Goal: Task Accomplishment & Management: Manage account settings

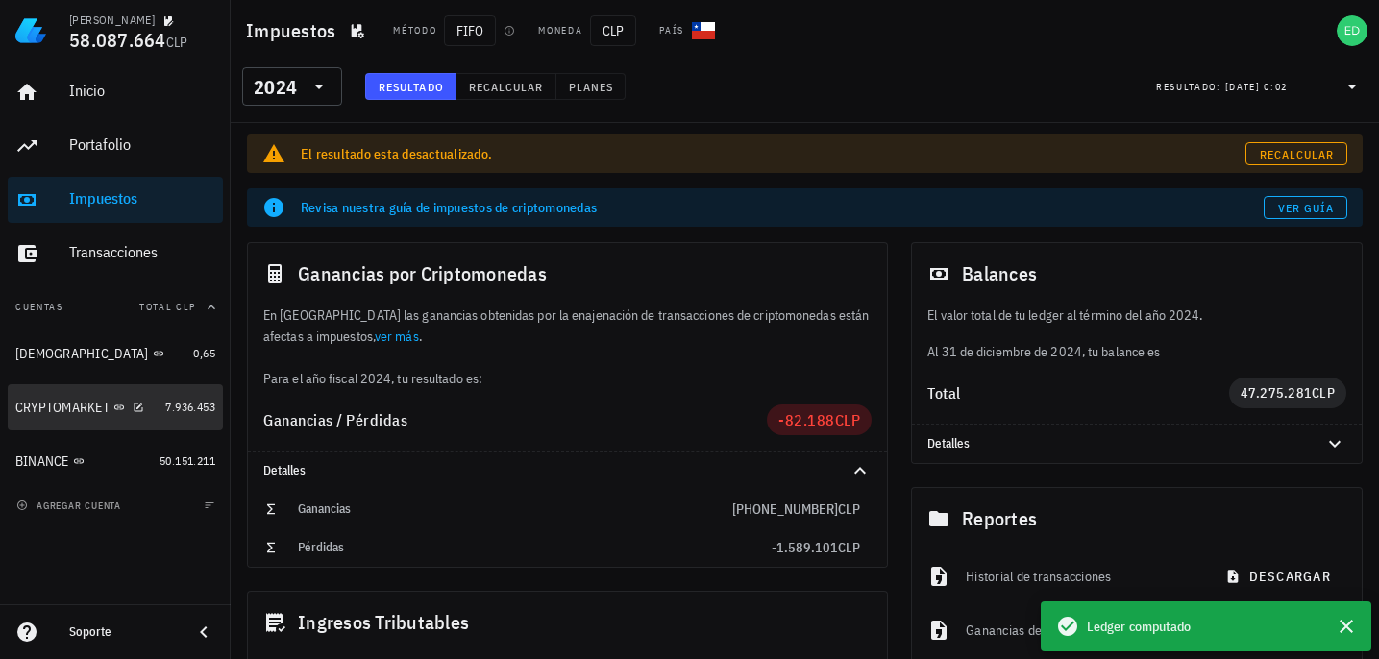
click at [76, 415] on div "CRYPTOMARKET" at bounding box center [86, 408] width 142 height 18
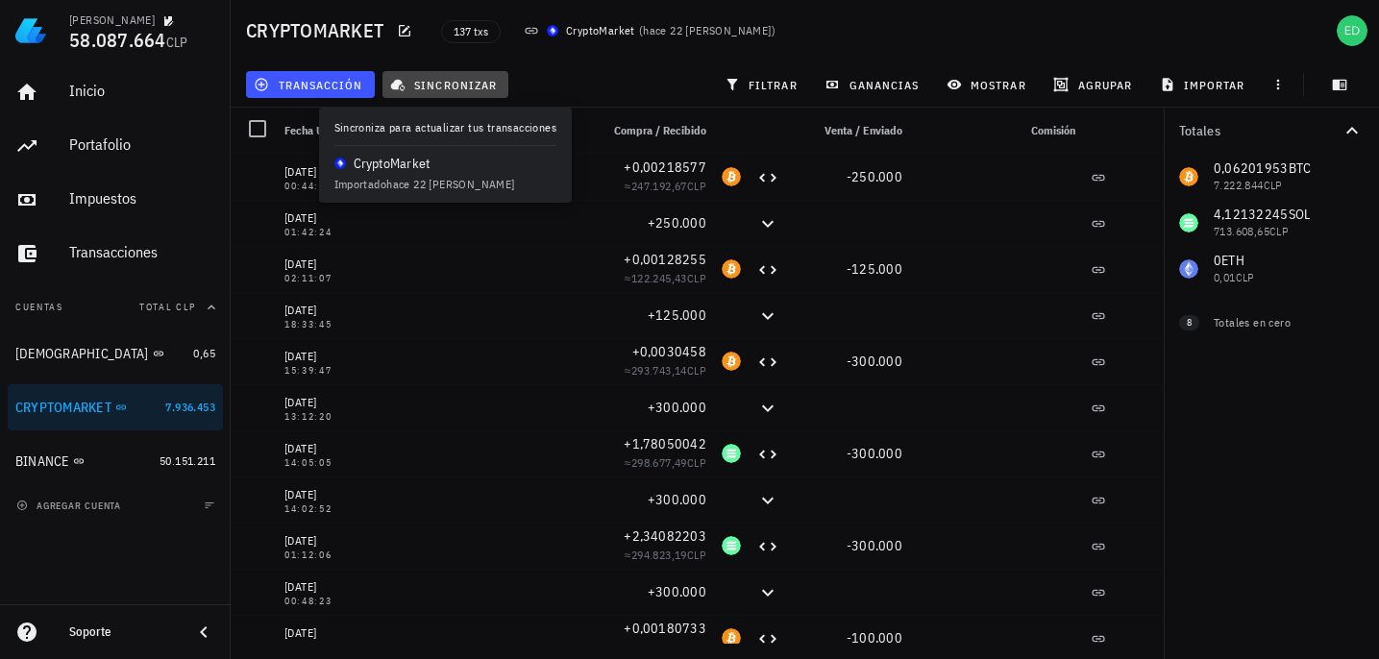
click at [431, 87] on span "sincronizar" at bounding box center [445, 84] width 103 height 15
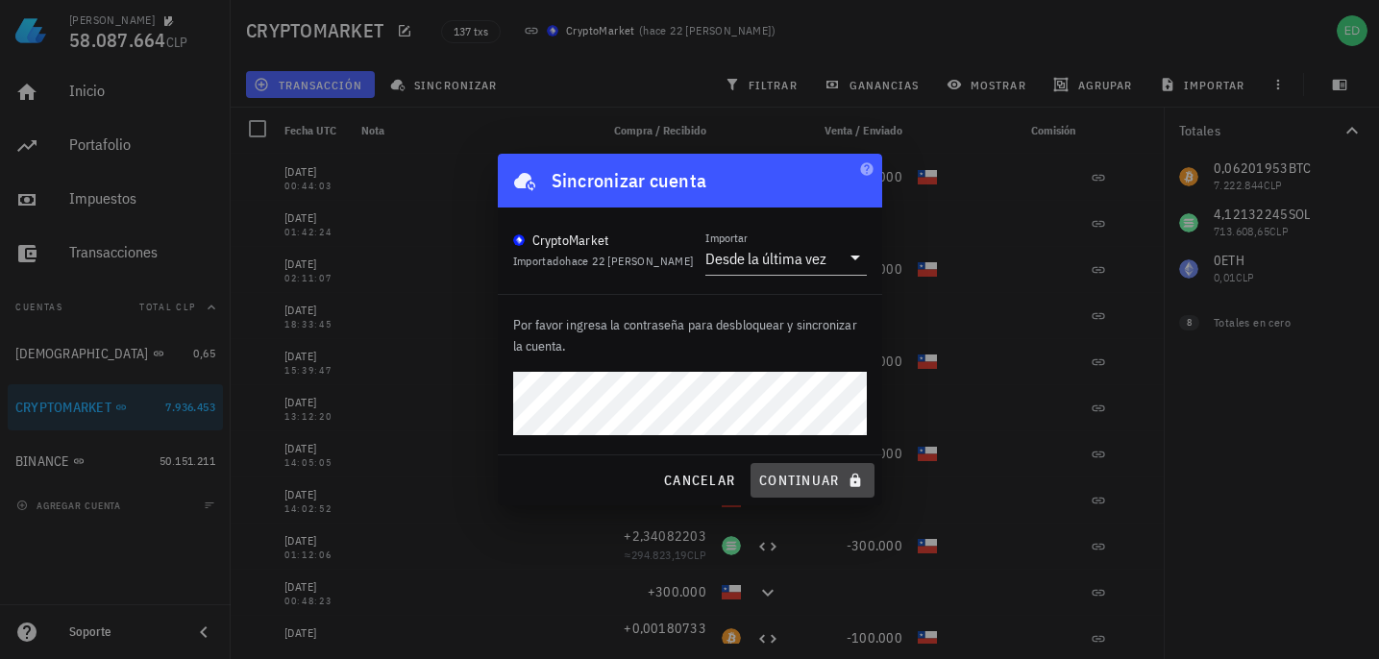
click at [796, 481] on span "continuar" at bounding box center [812, 480] width 108 height 17
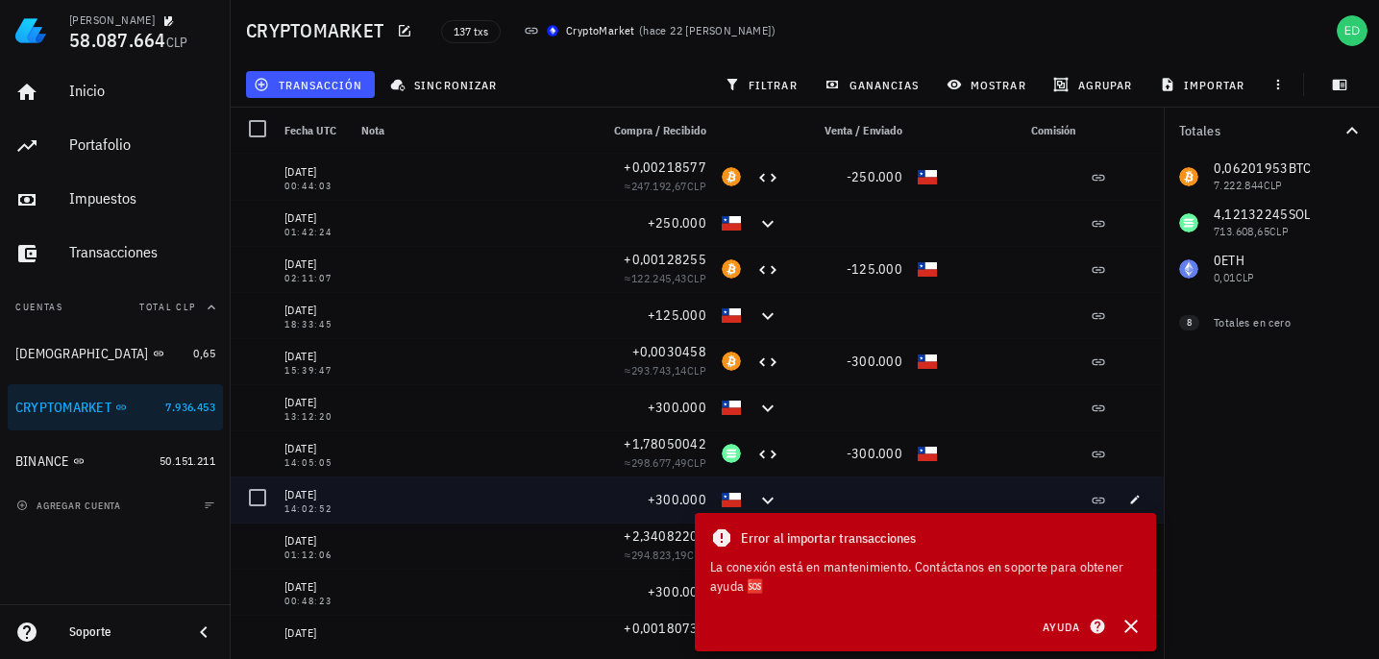
click at [626, 509] on div "+300.000" at bounding box center [652, 500] width 123 height 46
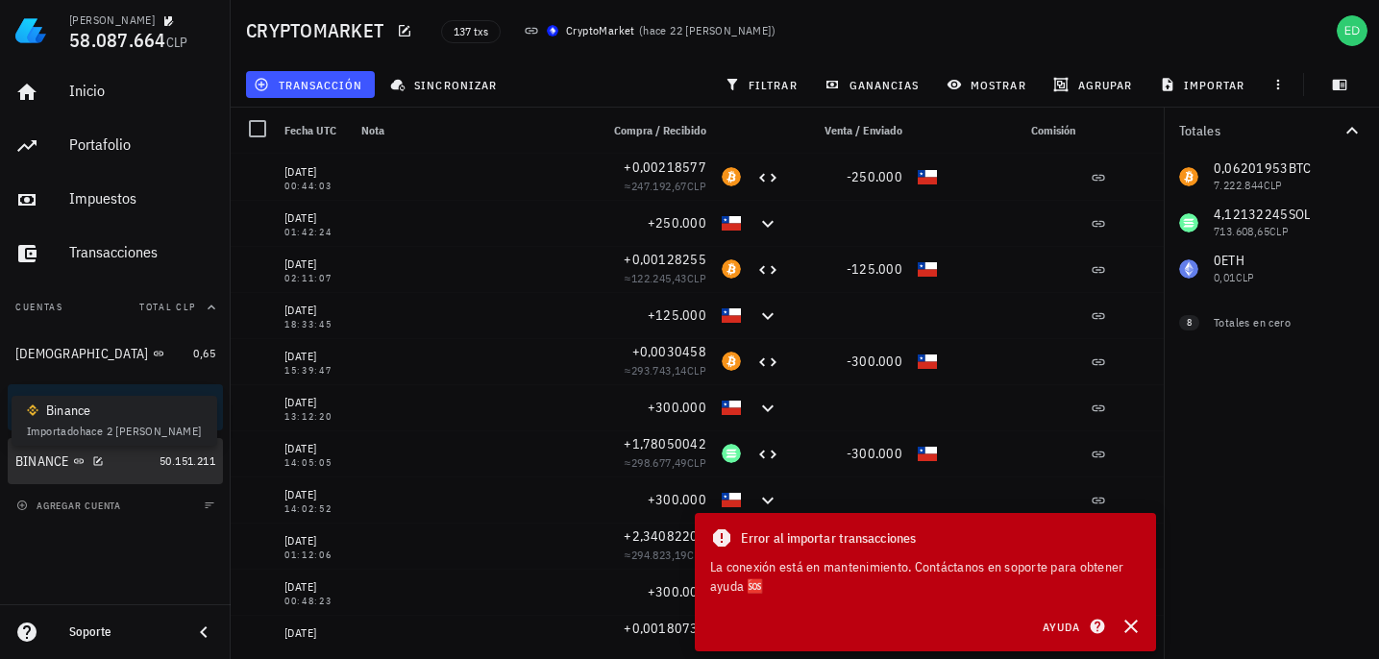
click at [81, 455] on icon at bounding box center [79, 461] width 12 height 12
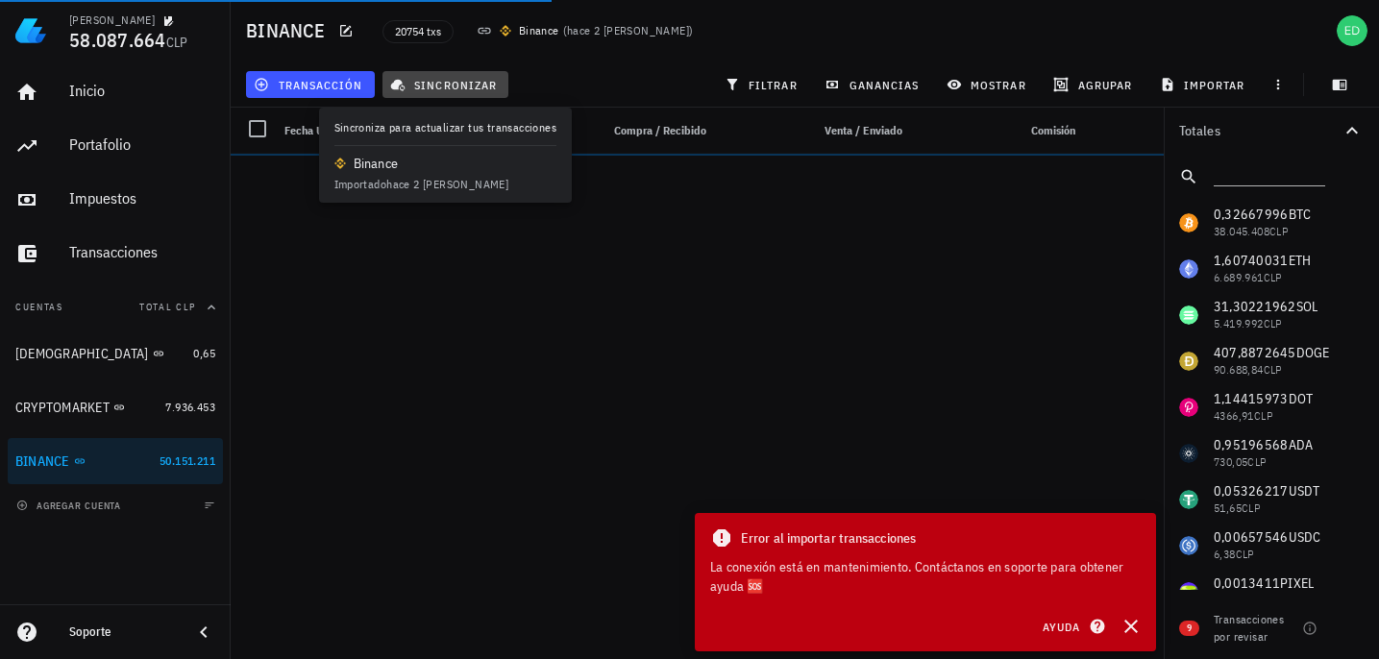
click at [432, 88] on span "sincronizar" at bounding box center [445, 84] width 103 height 15
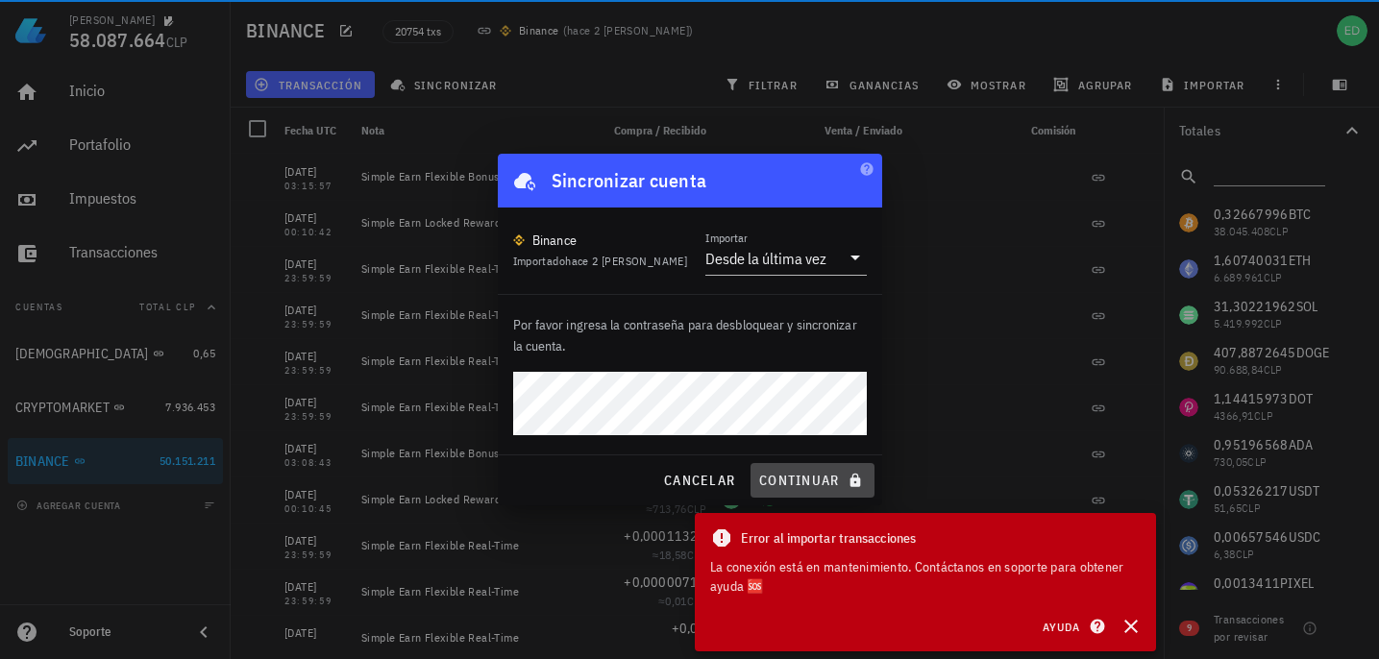
click at [785, 482] on span "continuar" at bounding box center [812, 480] width 108 height 17
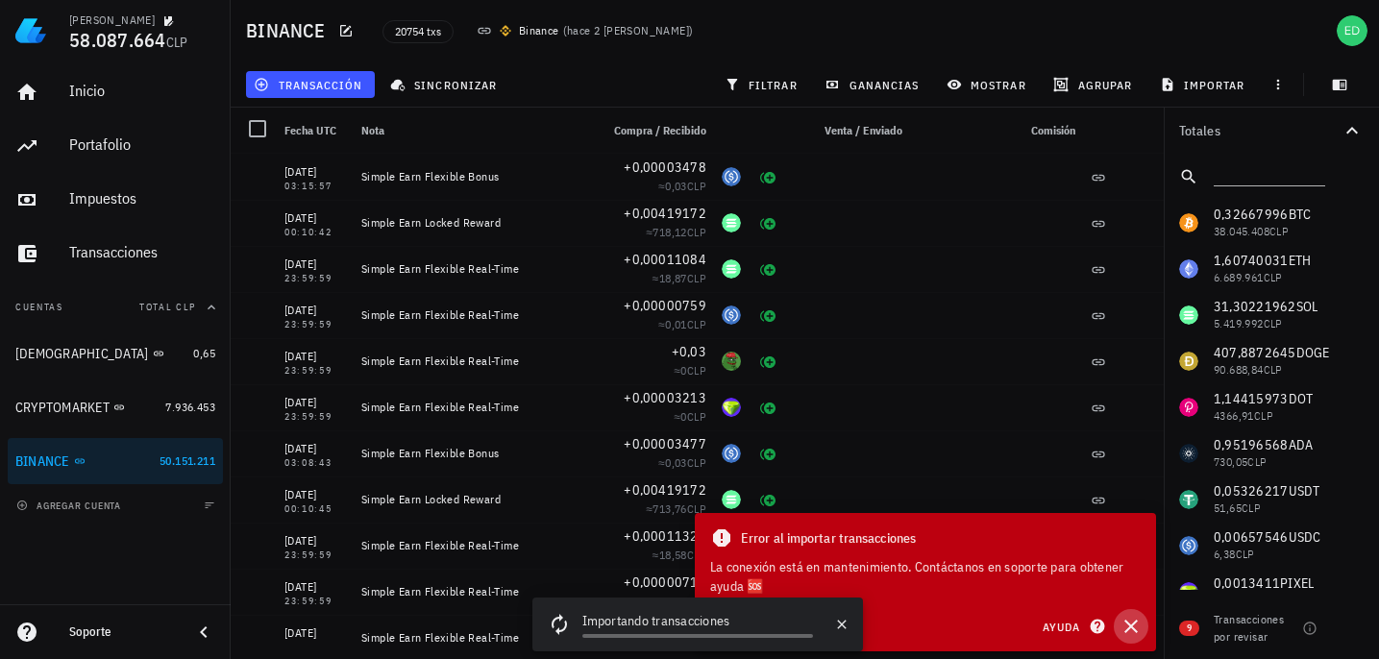
click at [1136, 629] on icon "button" at bounding box center [1130, 626] width 23 height 23
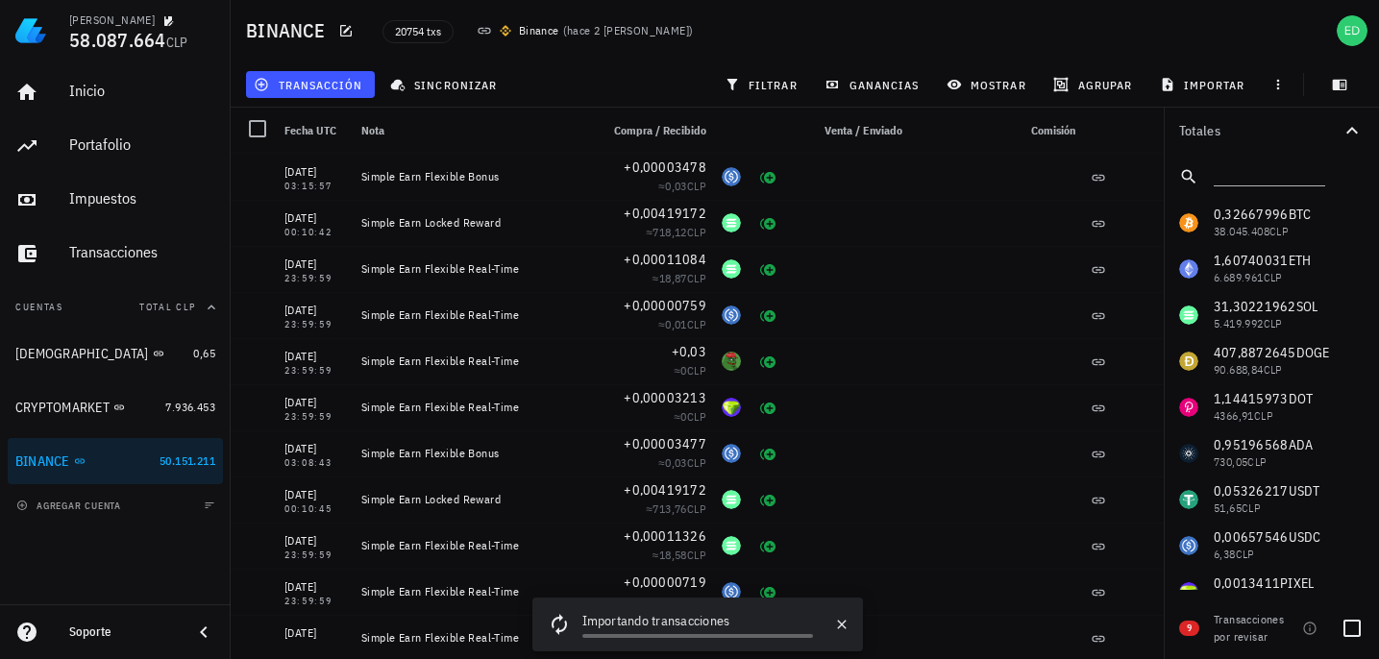
click at [1242, 627] on div "Transacciones por revisar" at bounding box center [1254, 628] width 81 height 35
click at [1355, 629] on div at bounding box center [1352, 628] width 33 height 33
checkbox input "true"
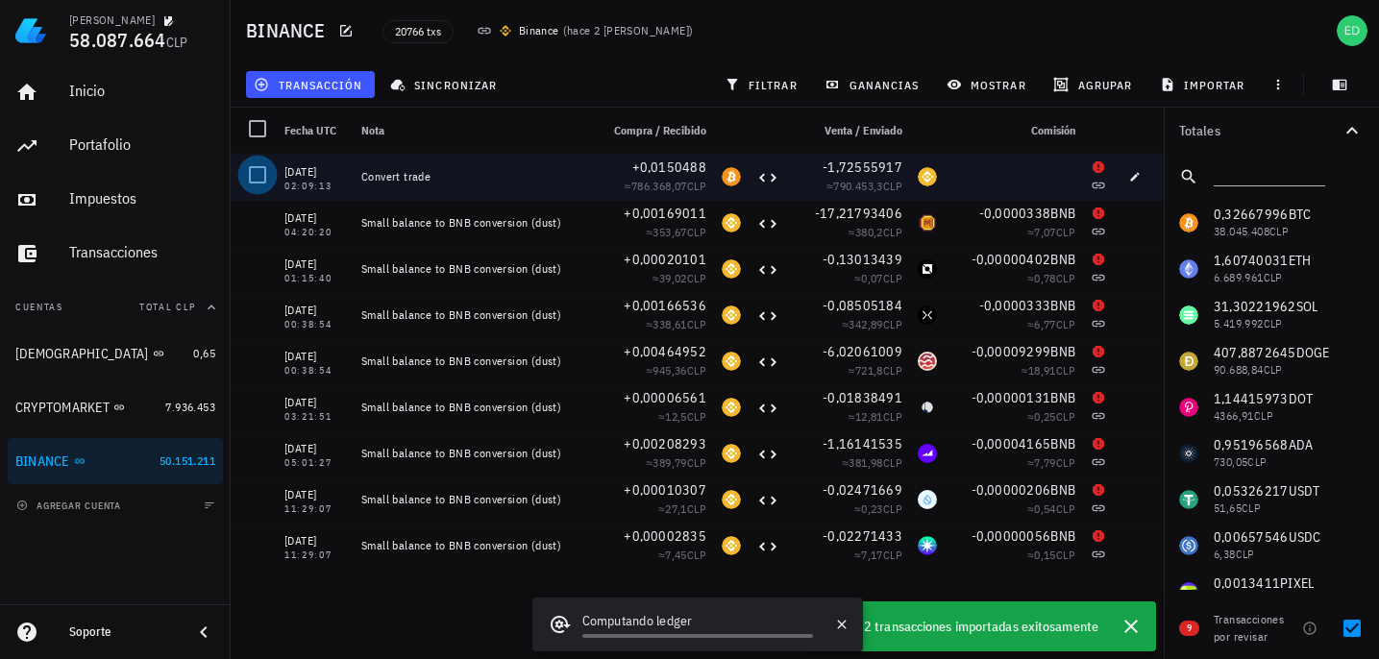
click at [257, 176] on div at bounding box center [257, 175] width 33 height 33
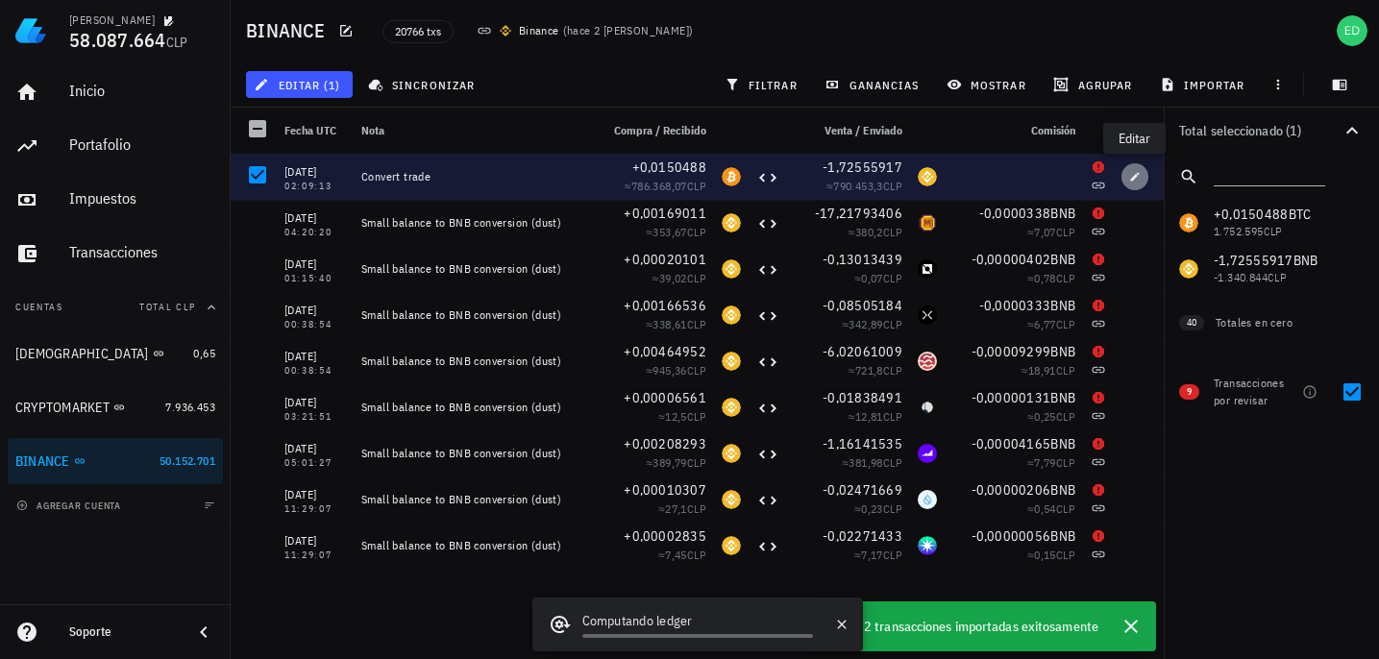
click at [1129, 177] on icon "button" at bounding box center [1135, 177] width 12 height 12
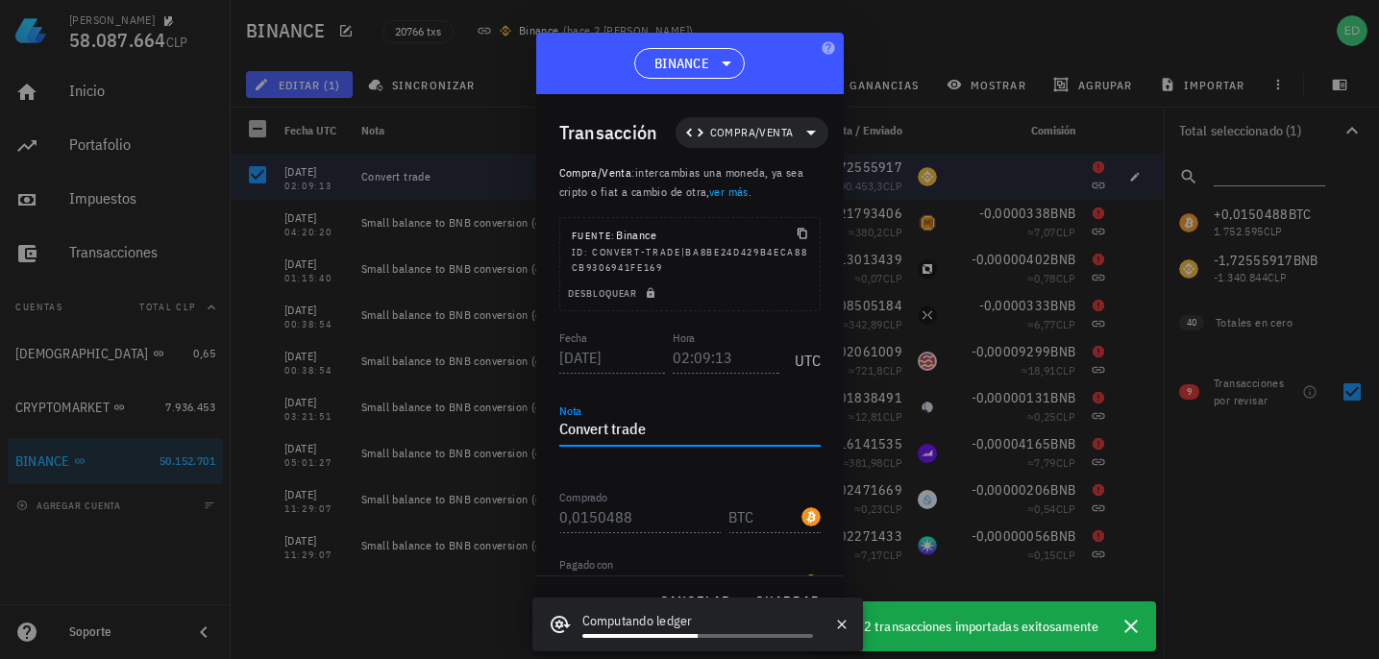
click at [661, 427] on textarea "Convert trade" at bounding box center [689, 430] width 261 height 31
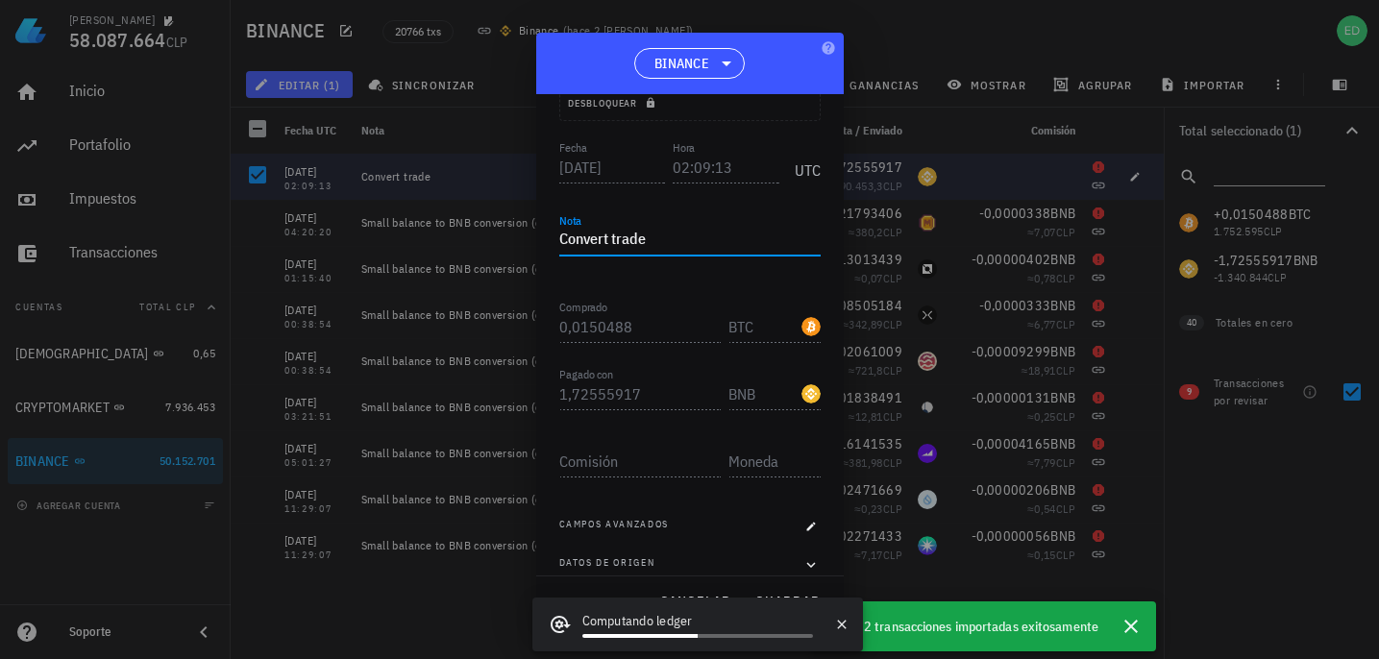
scroll to position [209, 0]
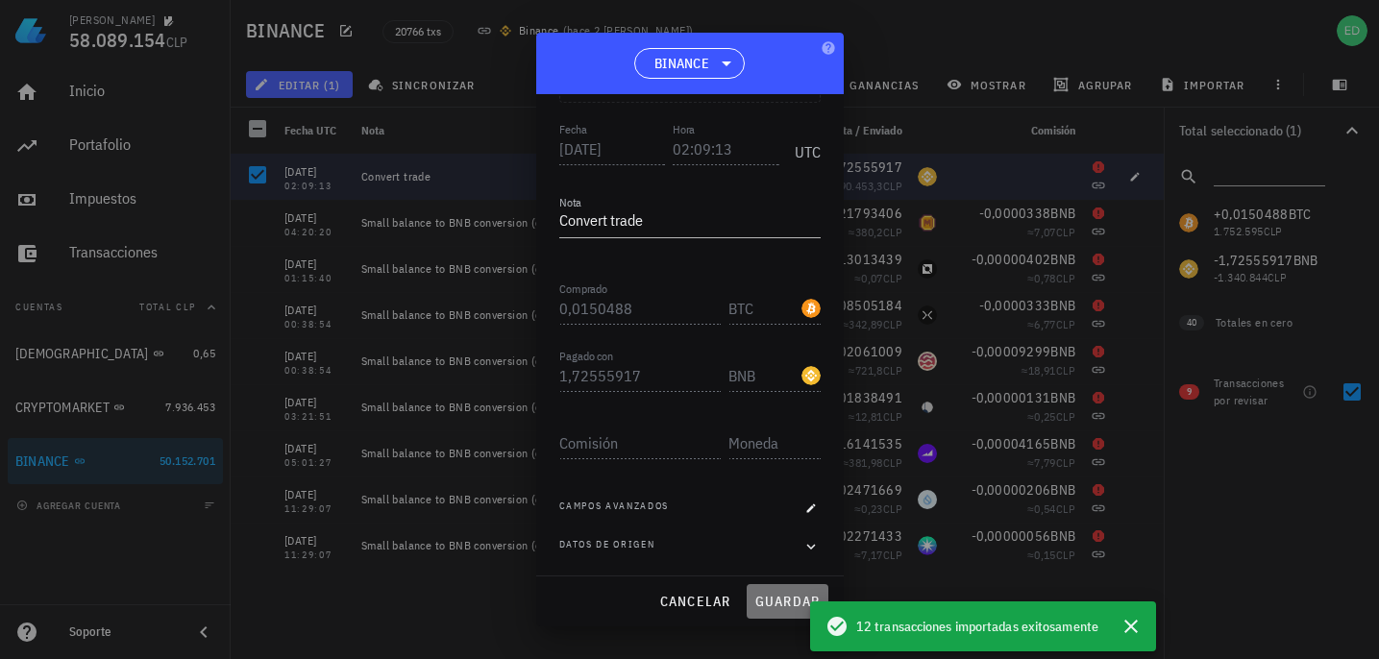
click at [773, 604] on span "guardar" at bounding box center [787, 601] width 66 height 17
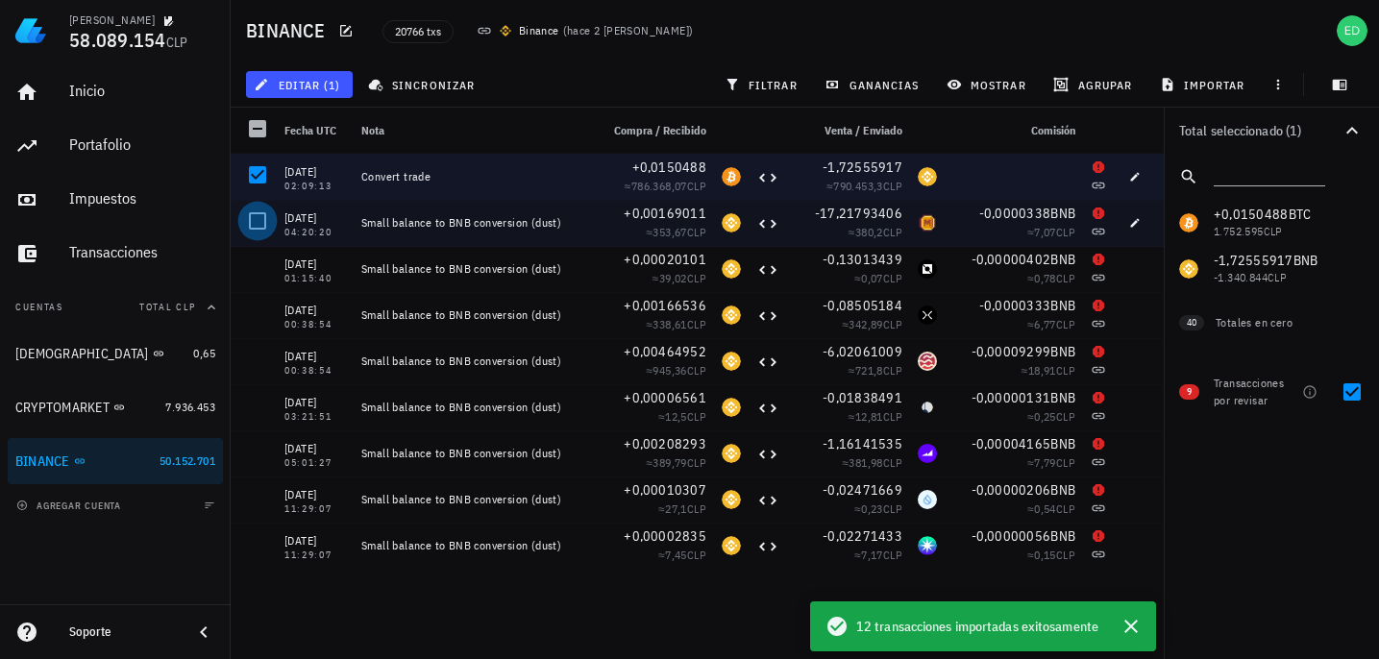
click at [257, 220] on div at bounding box center [257, 221] width 33 height 33
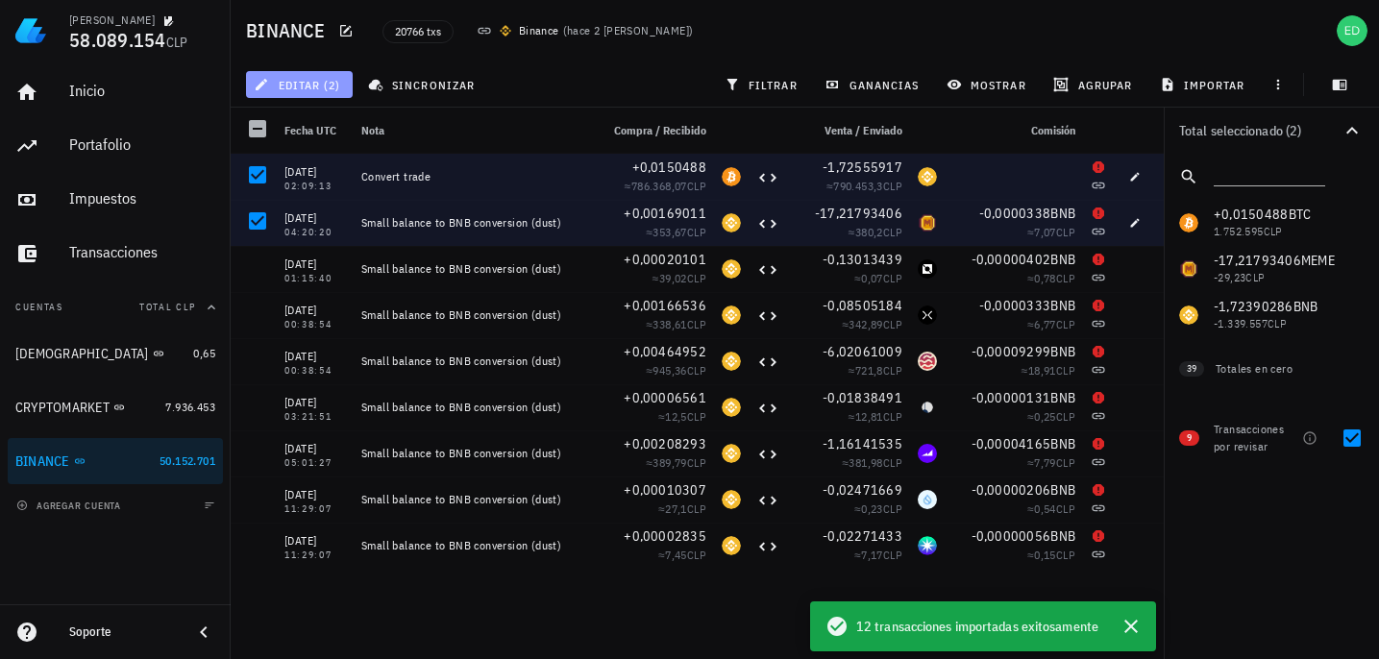
click at [312, 89] on span "editar (2)" at bounding box center [299, 84] width 83 height 15
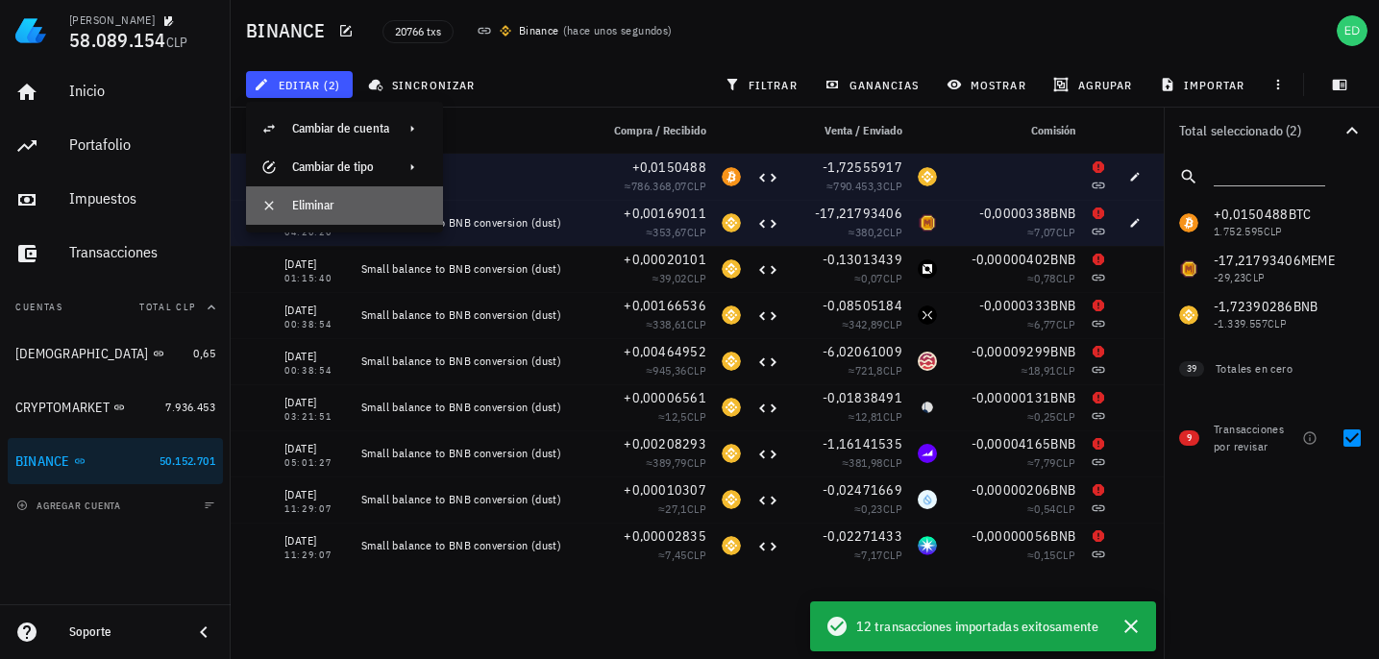
click at [308, 207] on div "Eliminar" at bounding box center [359, 205] width 135 height 15
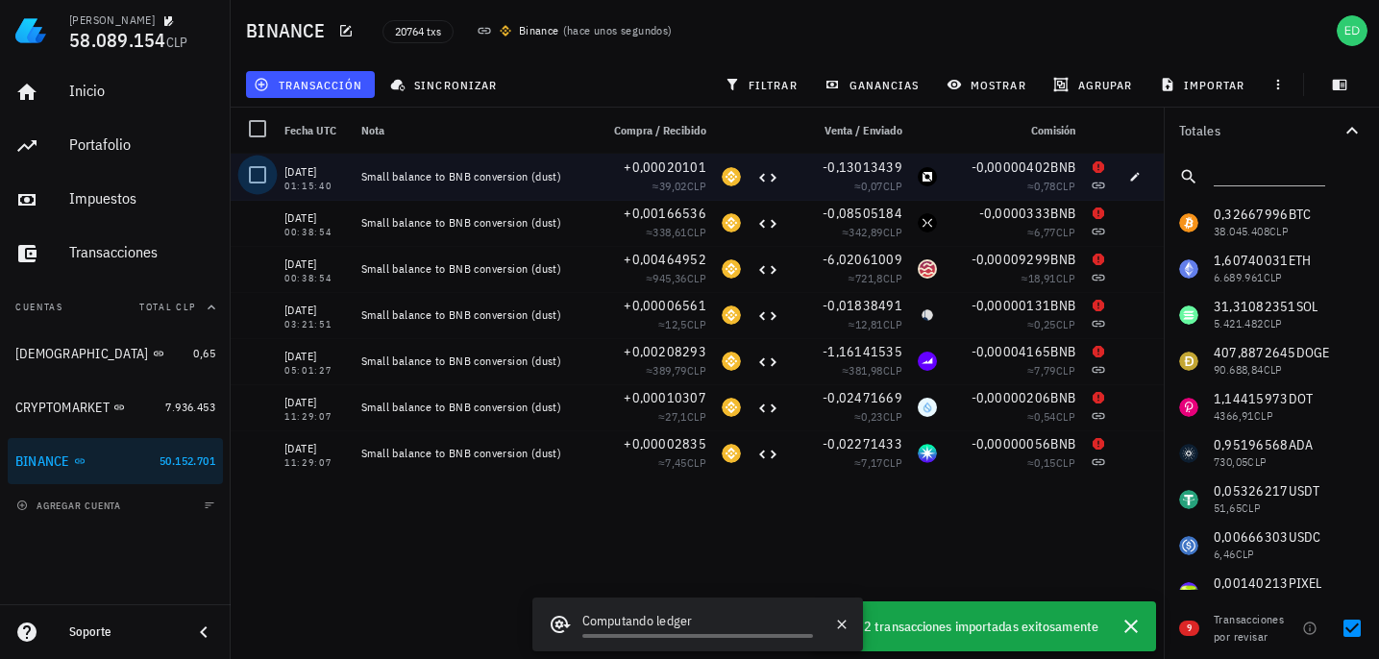
click at [262, 172] on div at bounding box center [257, 175] width 33 height 33
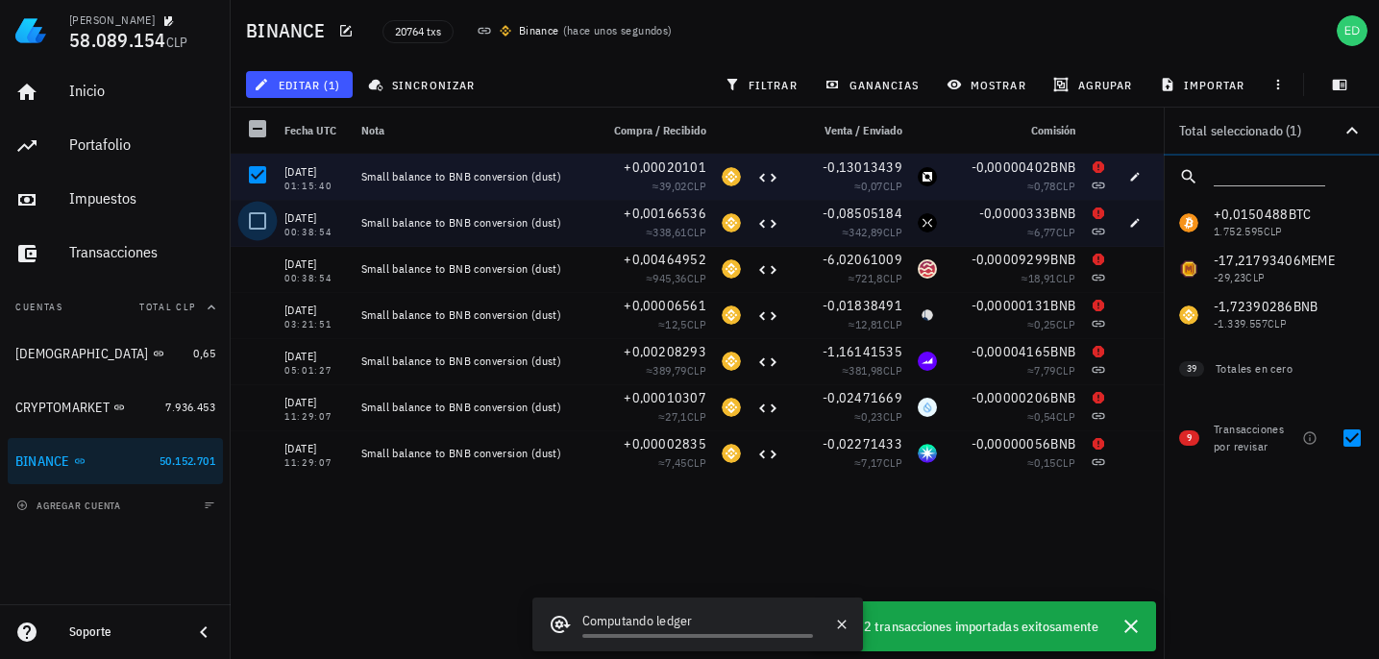
click at [262, 213] on div at bounding box center [257, 221] width 33 height 33
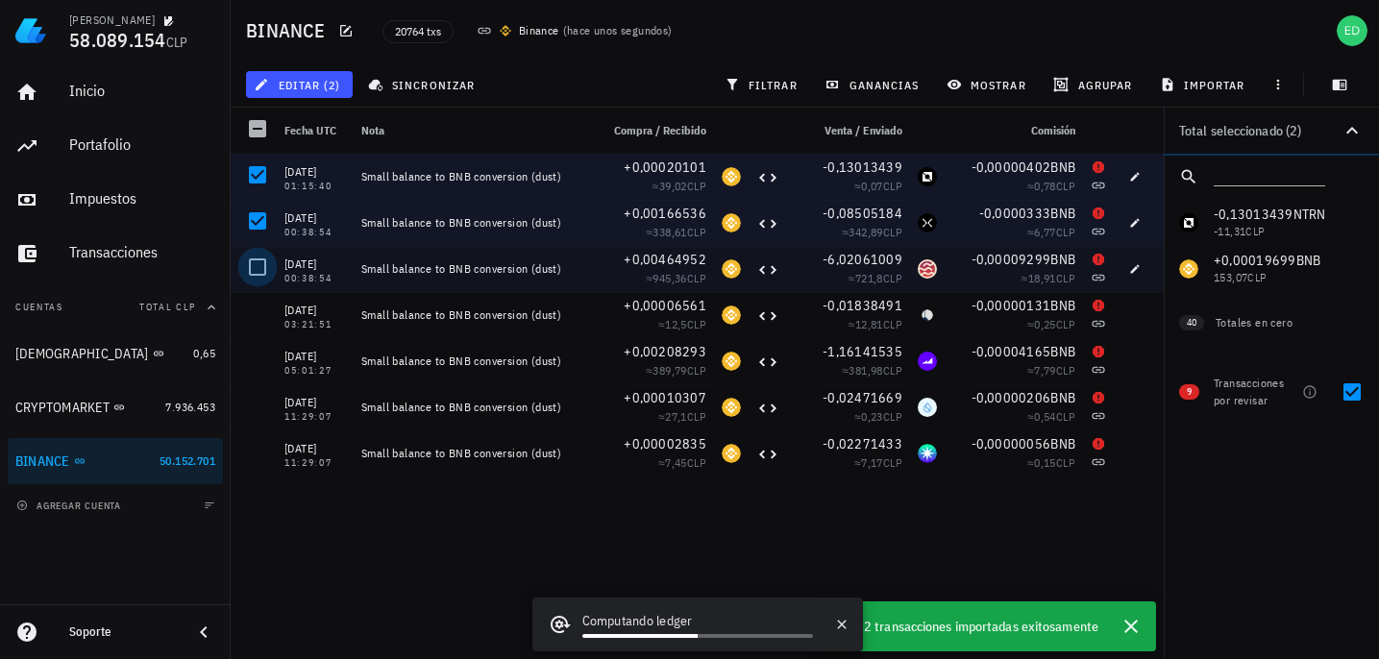
click at [262, 258] on div at bounding box center [257, 267] width 33 height 33
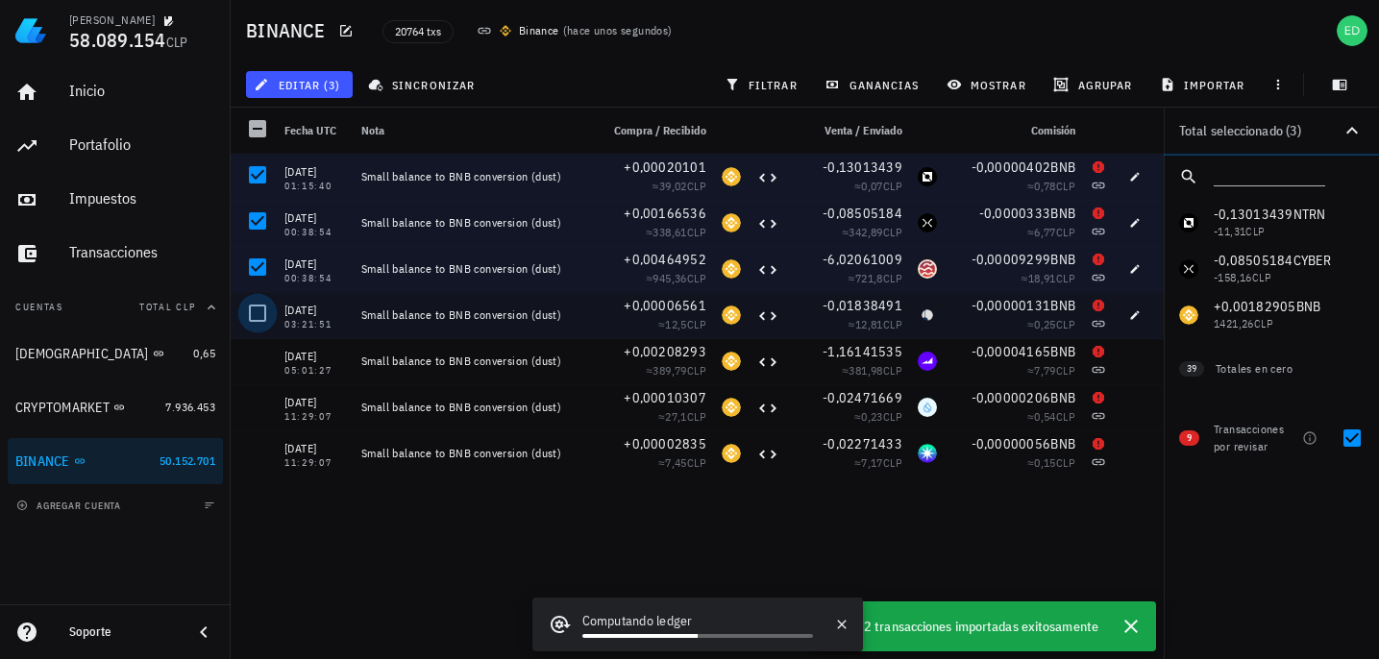
click at [261, 304] on div at bounding box center [257, 313] width 33 height 33
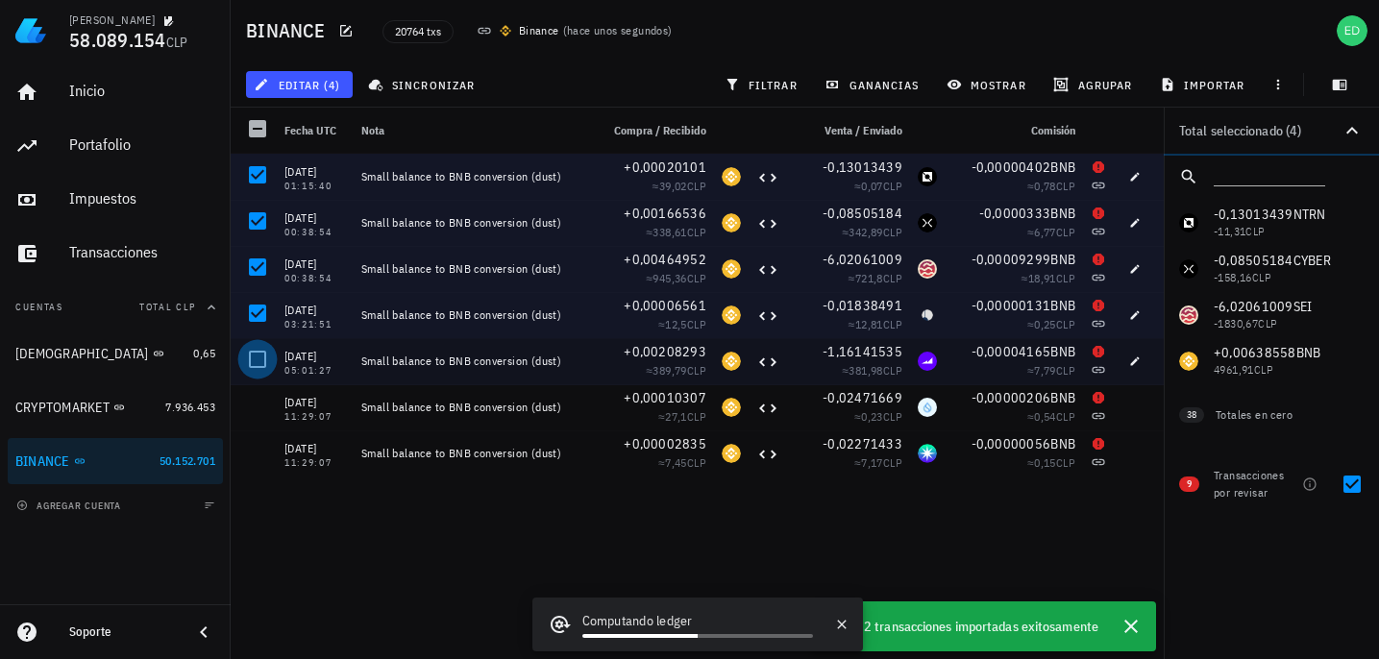
click at [258, 354] on div at bounding box center [257, 359] width 33 height 33
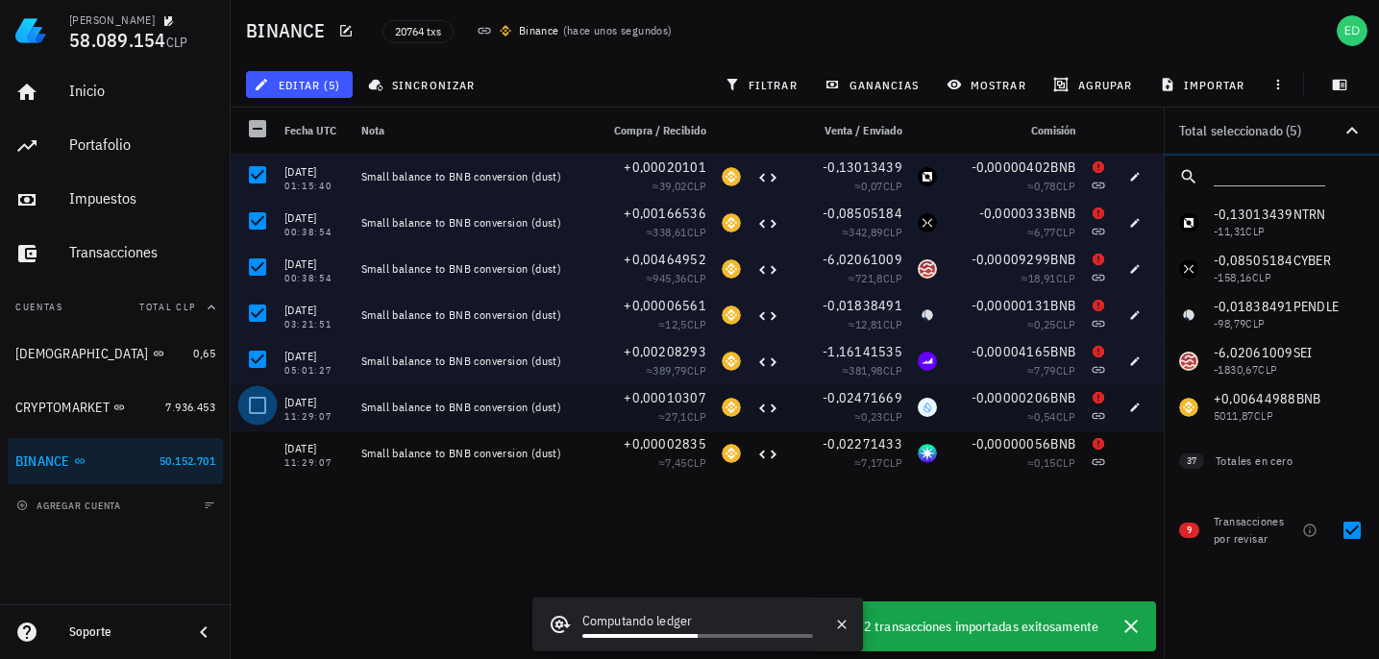
click at [260, 404] on div at bounding box center [257, 405] width 33 height 33
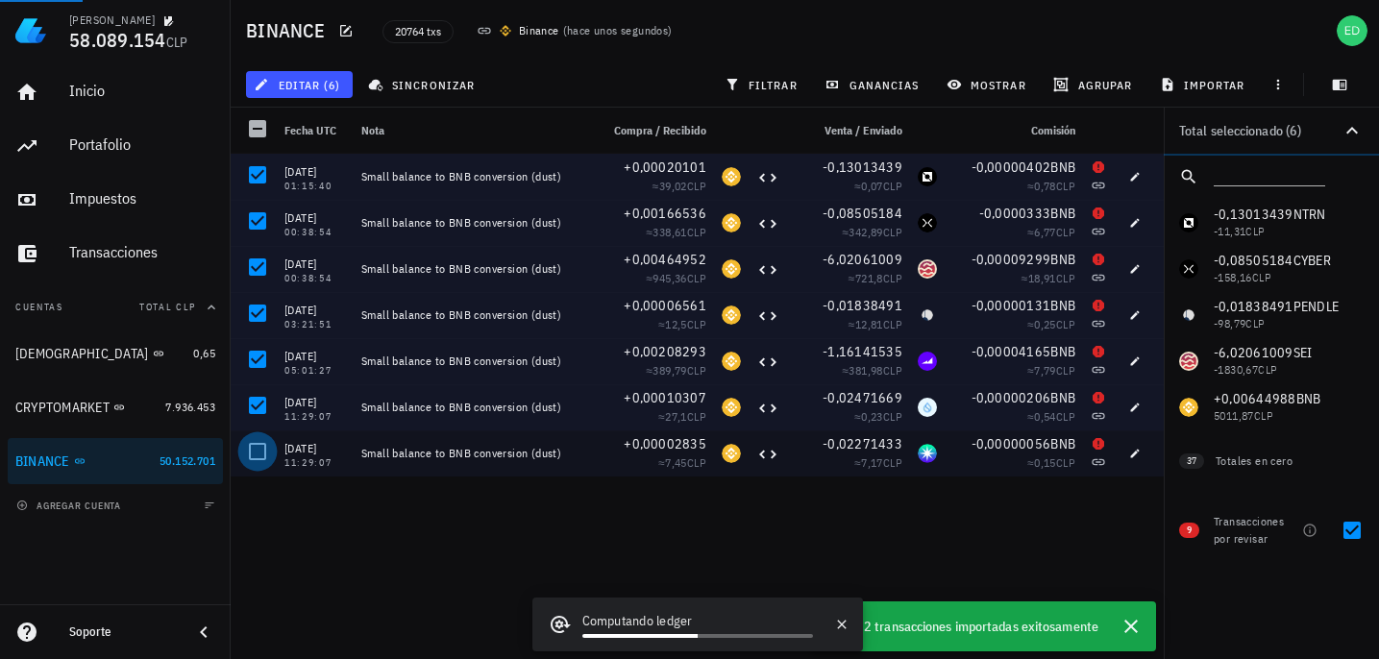
click at [261, 450] on div at bounding box center [257, 451] width 33 height 33
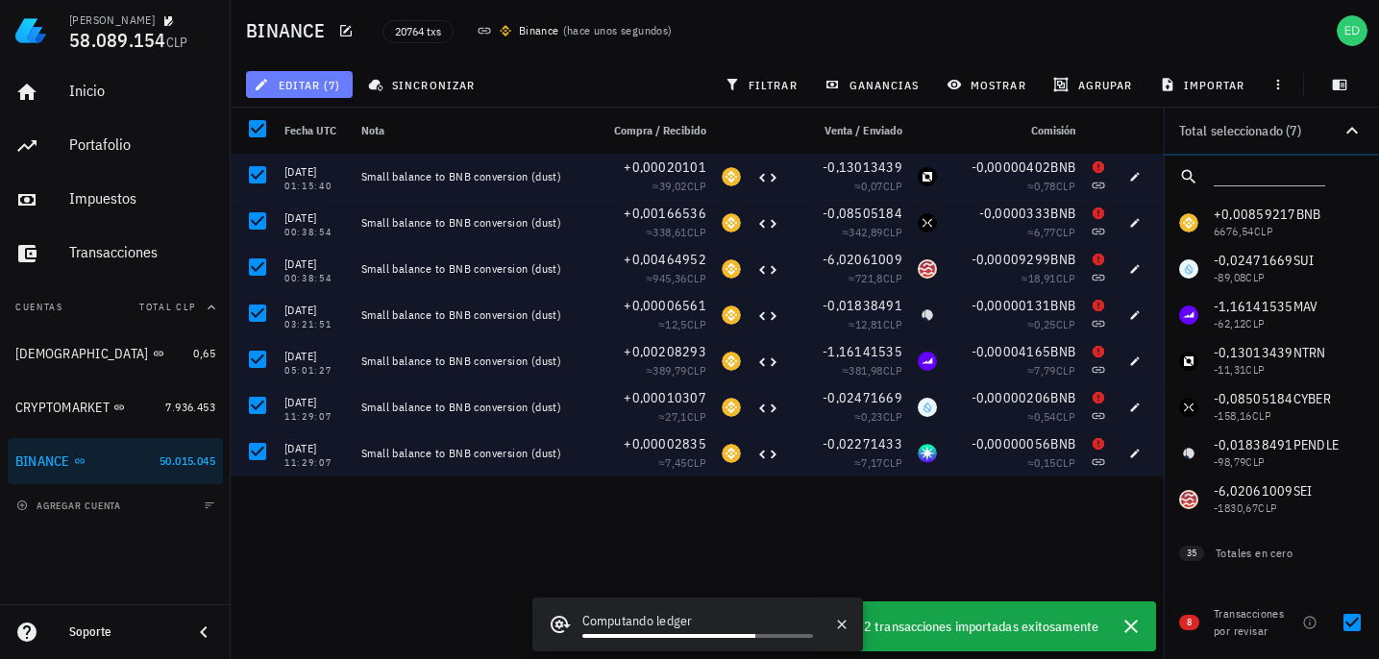
click at [316, 94] on button "editar (7)" at bounding box center [299, 84] width 107 height 27
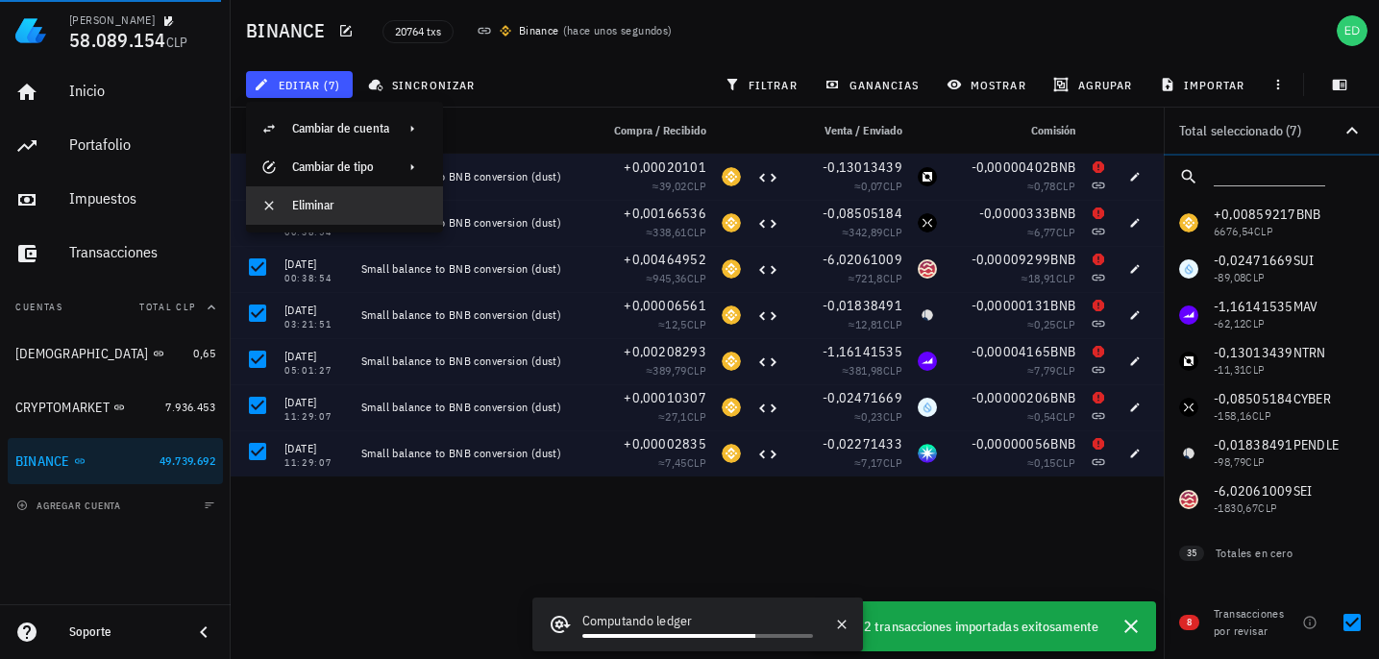
click at [313, 208] on div "Eliminar" at bounding box center [359, 205] width 135 height 15
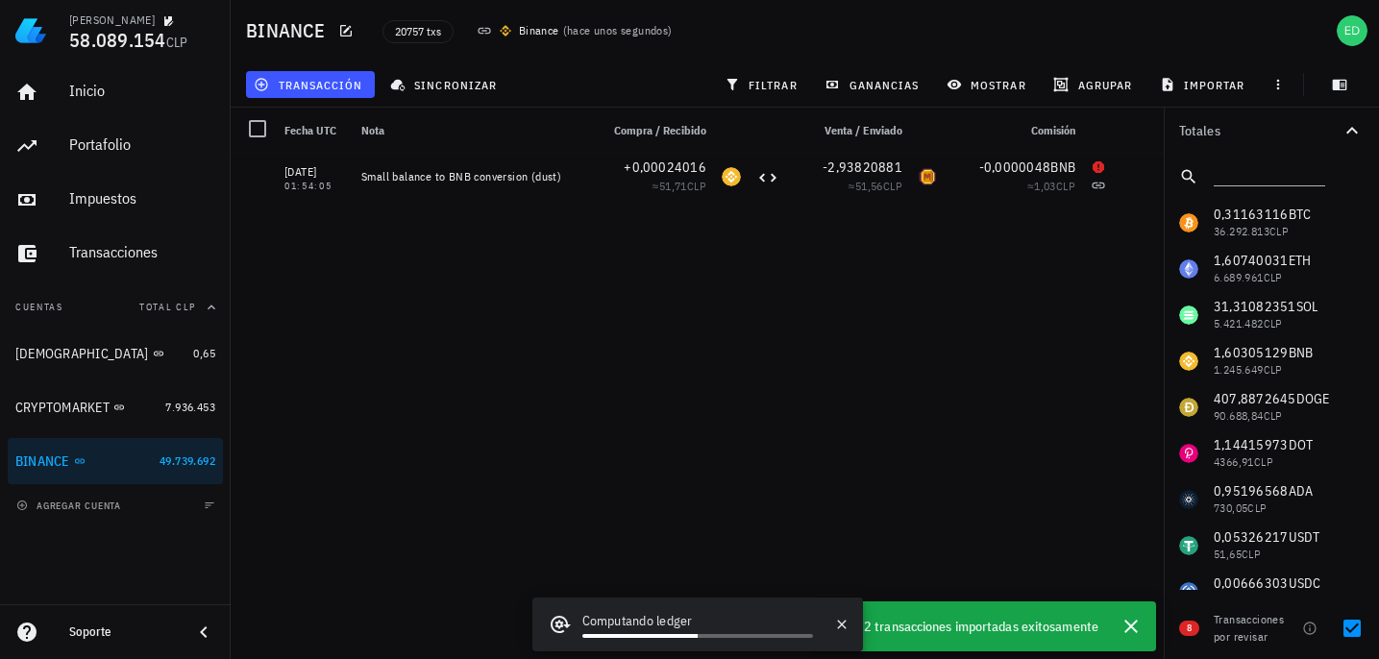
click at [1009, 616] on span "12 transacciones importadas exitosamente" at bounding box center [977, 626] width 242 height 21
click at [1137, 630] on icon "button" at bounding box center [1130, 626] width 23 height 23
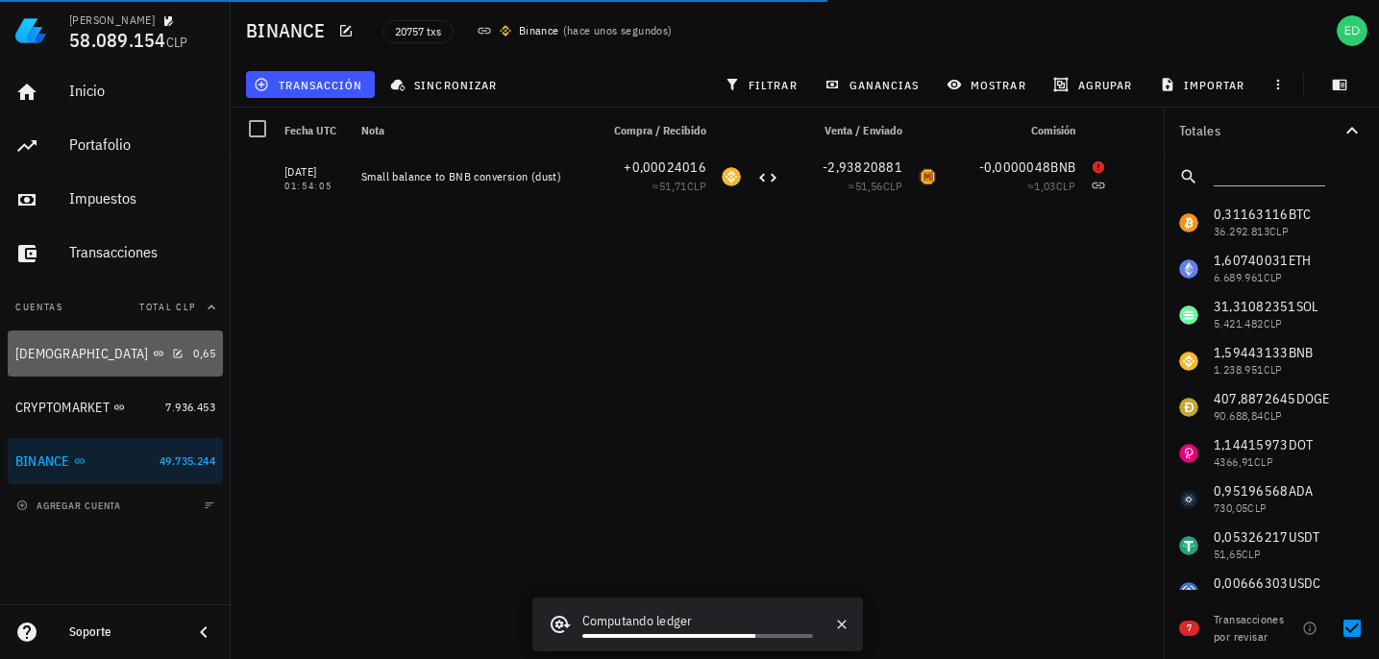
click at [86, 346] on div "[DEMOGRAPHIC_DATA]" at bounding box center [100, 354] width 170 height 18
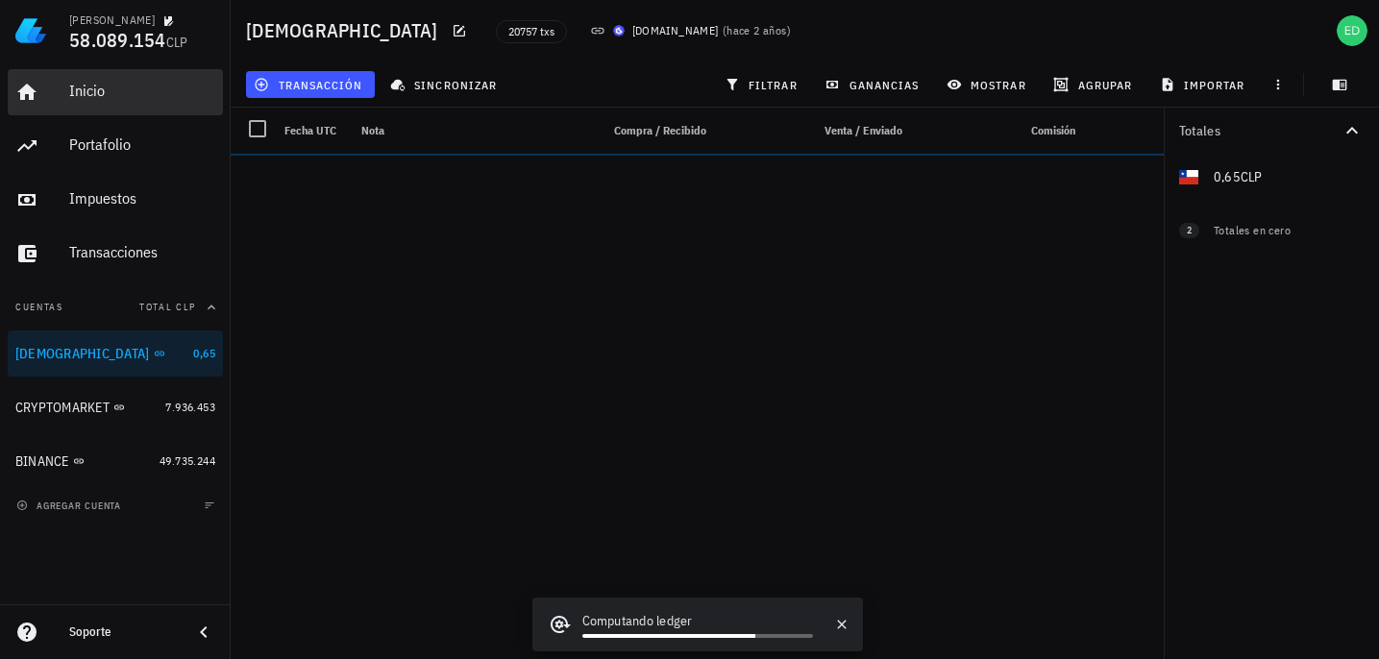
click at [93, 93] on div "Inicio" at bounding box center [142, 91] width 146 height 18
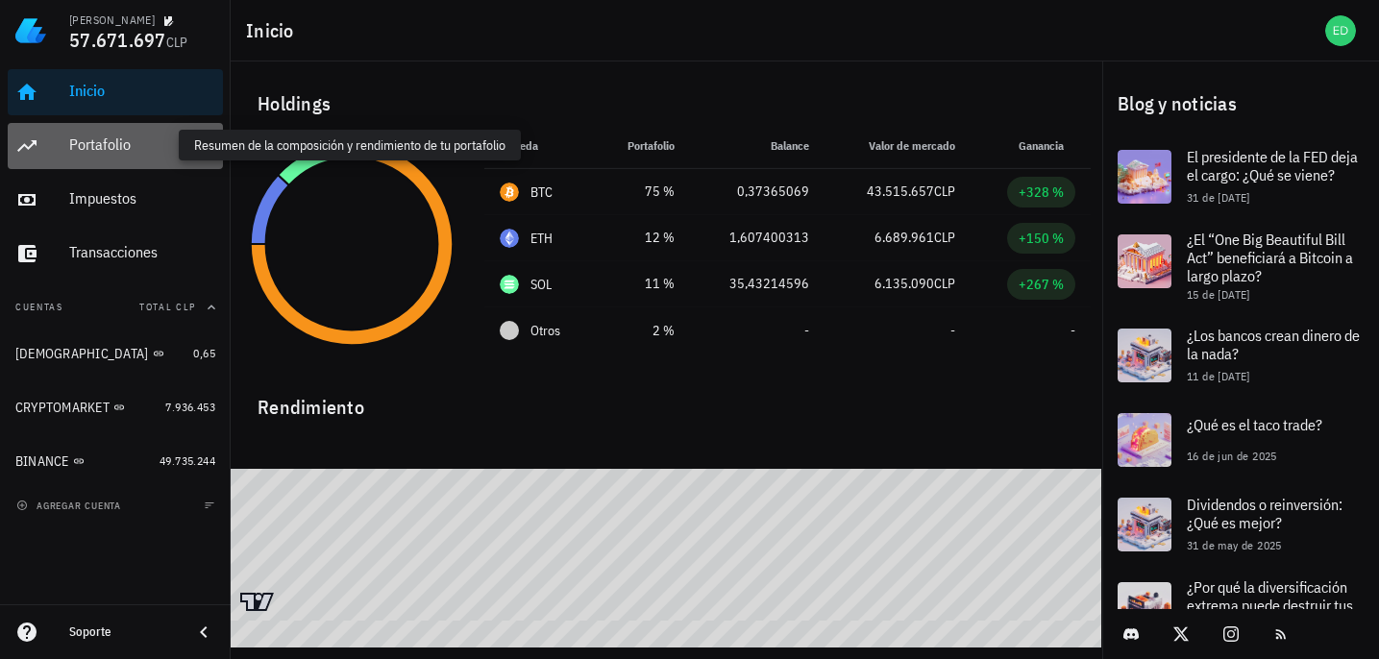
click at [97, 144] on div "Portafolio" at bounding box center [142, 144] width 146 height 18
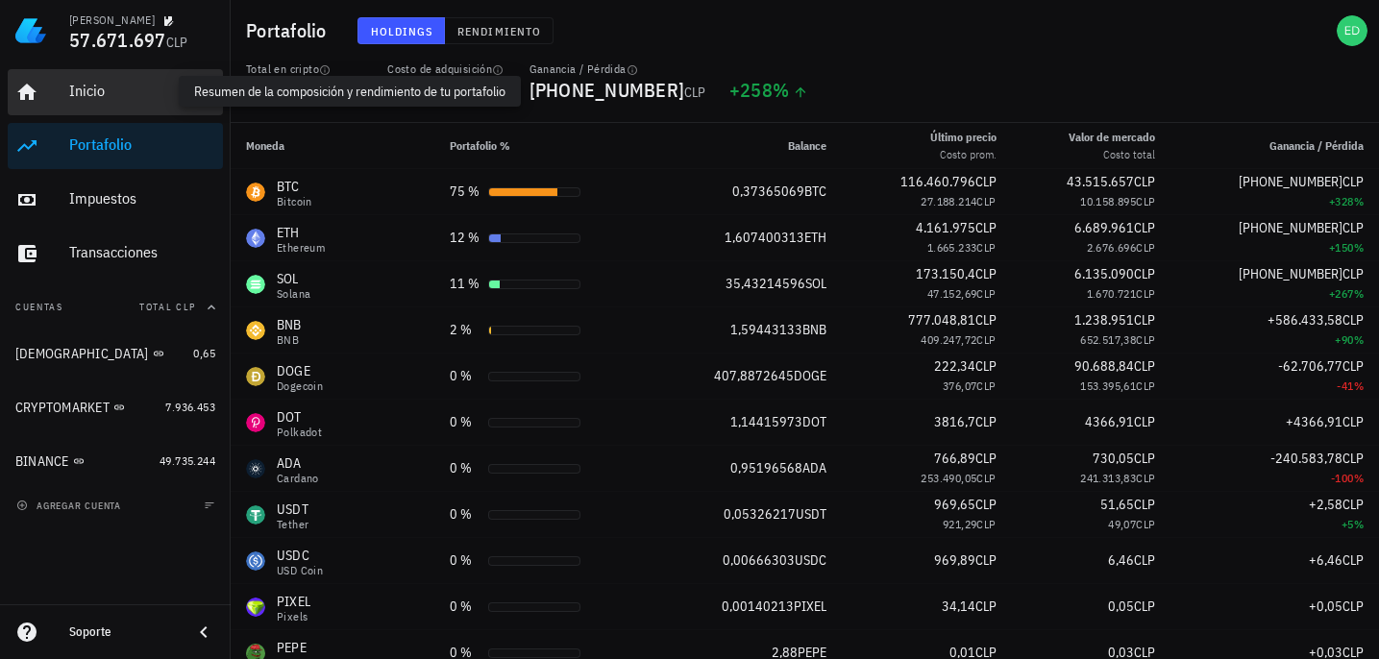
click at [100, 92] on div "Inicio" at bounding box center [142, 91] width 146 height 18
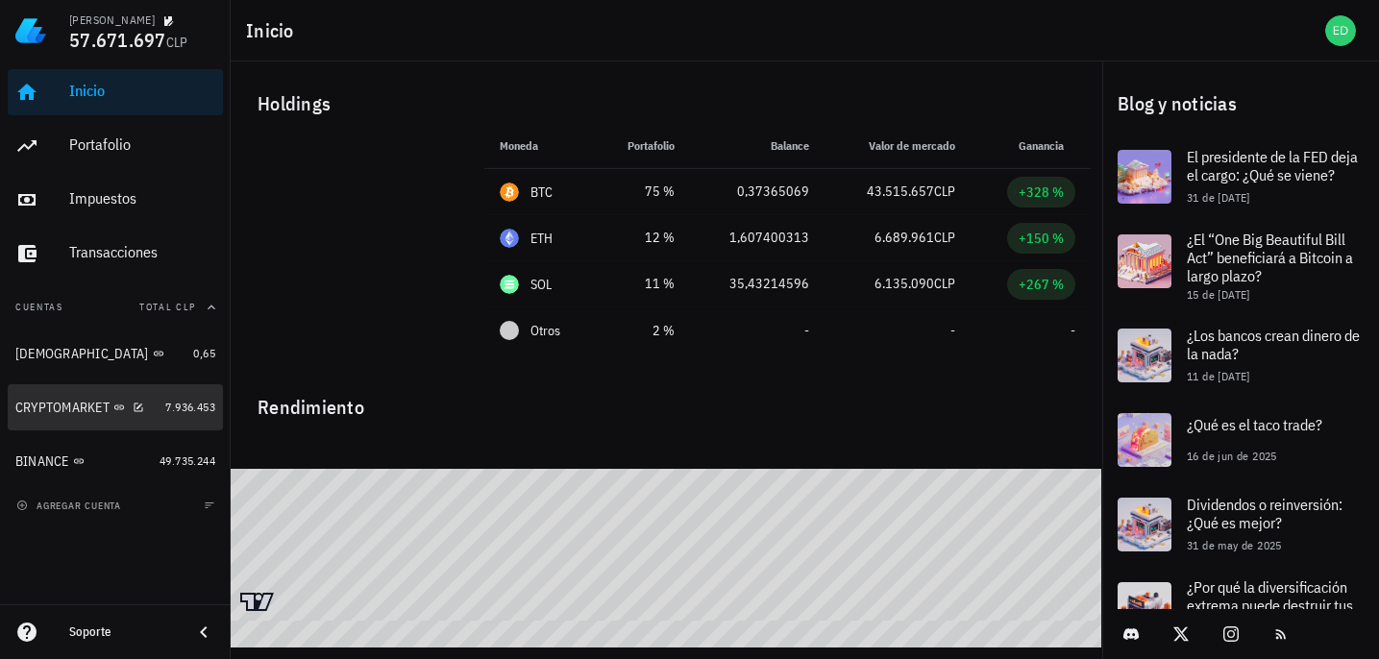
click at [95, 400] on div "CRYPTOMARKET" at bounding box center [62, 408] width 94 height 16
